Goal: Task Accomplishment & Management: Use online tool/utility

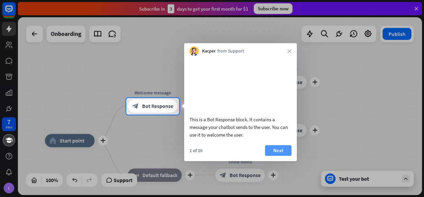
click at [268, 154] on button "Next" at bounding box center [278, 150] width 27 height 11
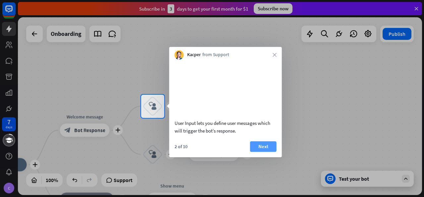
click at [265, 151] on button "Next" at bounding box center [263, 146] width 27 height 11
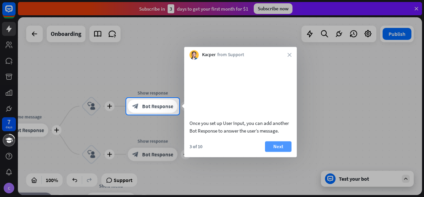
click at [273, 151] on button "Next" at bounding box center [278, 146] width 27 height 11
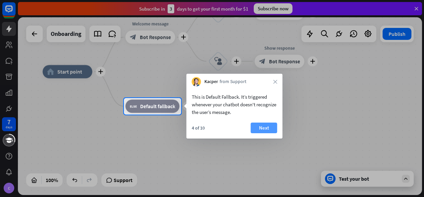
click at [264, 123] on button "Next" at bounding box center [264, 127] width 27 height 11
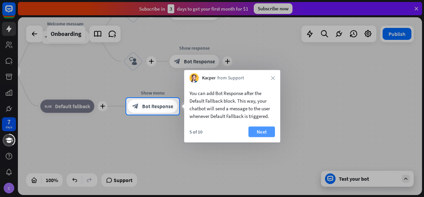
click at [263, 132] on button "Next" at bounding box center [262, 131] width 27 height 11
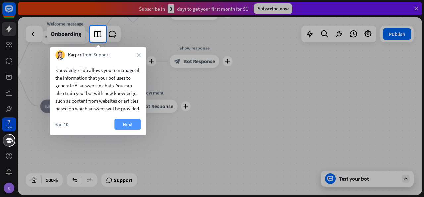
click at [121, 129] on button "Next" at bounding box center [127, 124] width 27 height 11
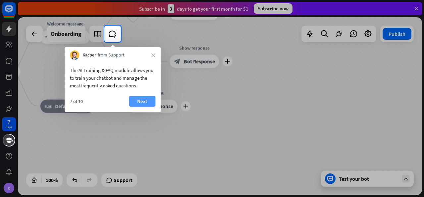
click at [145, 99] on button "Next" at bounding box center [142, 101] width 27 height 11
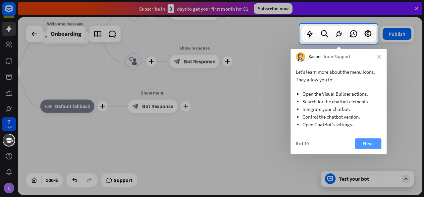
click at [367, 142] on button "Next" at bounding box center [368, 143] width 27 height 11
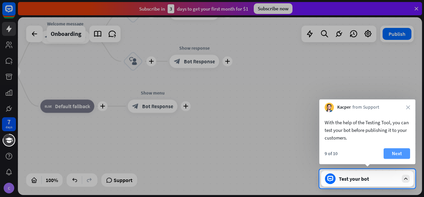
click at [389, 150] on button "Next" at bounding box center [397, 153] width 27 height 11
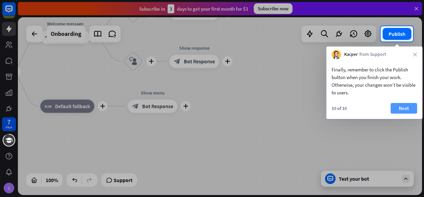
click at [402, 108] on button "Next" at bounding box center [404, 108] width 27 height 11
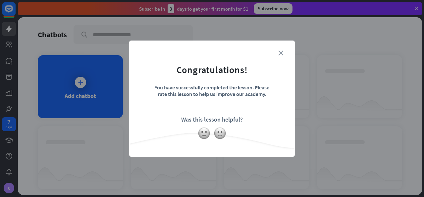
click at [280, 52] on icon "close" at bounding box center [280, 52] width 5 height 5
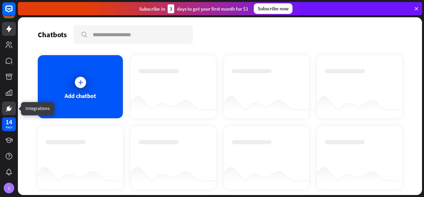
click at [10, 107] on icon at bounding box center [9, 108] width 8 height 8
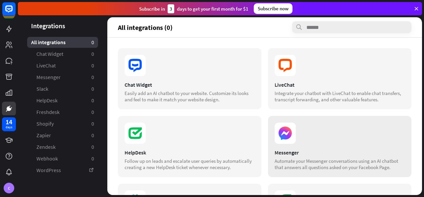
click at [286, 143] on icon at bounding box center [285, 132] width 21 height 21
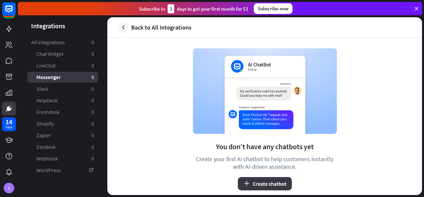
click at [257, 182] on button "Create chatbot" at bounding box center [265, 183] width 54 height 13
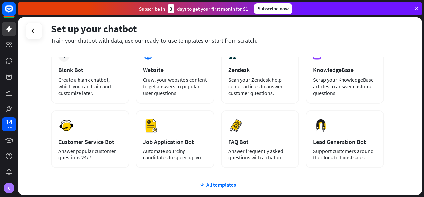
scroll to position [88, 0]
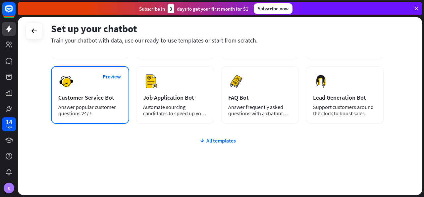
click at [89, 87] on div "Preview Customer Service Bot Answer popular customer questions 24/7." at bounding box center [90, 95] width 78 height 58
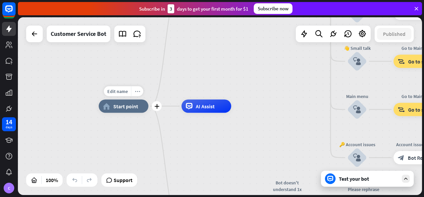
click at [138, 93] on icon "more_horiz" at bounding box center [137, 90] width 5 height 5
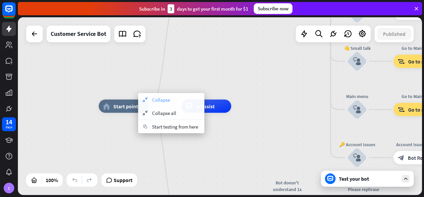
click at [154, 98] on span "Collapse" at bounding box center [161, 99] width 18 height 6
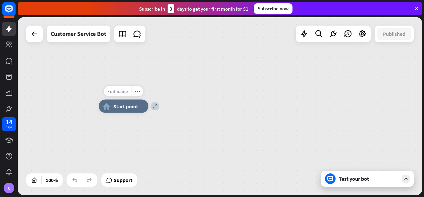
click at [126, 91] on span "Edit name" at bounding box center [117, 91] width 21 height 6
click at [140, 93] on input "text" at bounding box center [123, 91] width 46 height 9
type input "*"
type input "********"
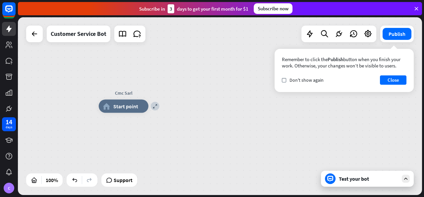
drag, startPoint x: 283, startPoint y: 58, endPoint x: 400, endPoint y: 67, distance: 117.6
click at [400, 67] on div "Remember to click the Publish button when you finish your work. Otherwise, your…" at bounding box center [344, 62] width 125 height 13
copy div "Remember to click the Publish button when you finish your work. Otherwise, your…"
drag, startPoint x: 390, startPoint y: 78, endPoint x: 379, endPoint y: 90, distance: 15.7
click at [380, 90] on div "Remember to click the Publish button when you finish your work. Otherwise, your…" at bounding box center [344, 70] width 139 height 43
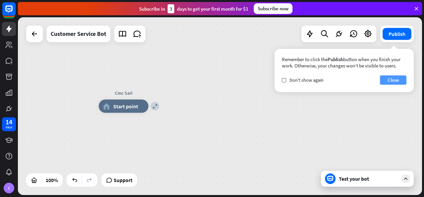
click at [394, 79] on button "Close" at bounding box center [393, 79] width 27 height 9
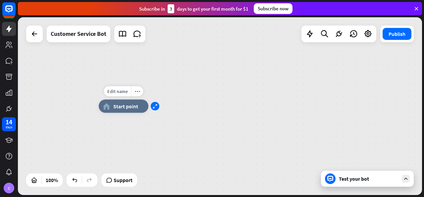
click at [154, 108] on div "expand" at bounding box center [155, 106] width 9 height 9
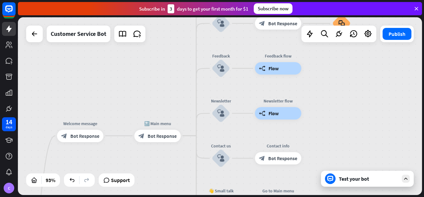
drag, startPoint x: 228, startPoint y: 72, endPoint x: 116, endPoint y: 154, distance: 139.3
click at [105, 196] on html "14 days C close Product Help First steps Get started with ChatBot Help Center F…" at bounding box center [212, 98] width 424 height 197
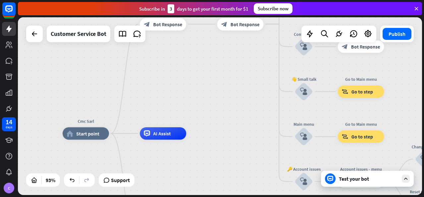
drag, startPoint x: 152, startPoint y: 72, endPoint x: 232, endPoint y: -29, distance: 128.3
click at [232, 0] on html "14 days C close Product Help First steps Get started with ChatBot Help Center F…" at bounding box center [212, 98] width 424 height 197
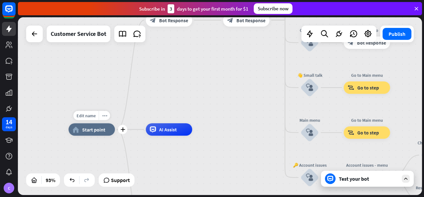
drag, startPoint x: 110, startPoint y: 137, endPoint x: 128, endPoint y: 126, distance: 20.9
click at [115, 127] on div "Edit name more_horiz plus home_2 Start point" at bounding box center [92, 129] width 46 height 12
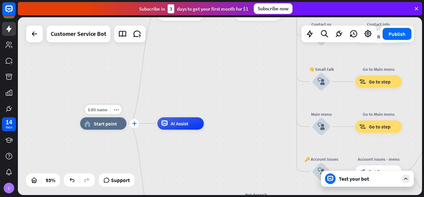
click at [135, 124] on icon "plus" at bounding box center [134, 123] width 5 height 4
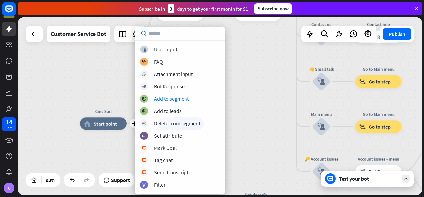
click at [255, 102] on div "plus Cmc Sarl home_2 Start point Welcome message block_bot_response Bot Respons…" at bounding box center [220, 105] width 404 height 177
